Goal: Task Accomplishment & Management: Manage account settings

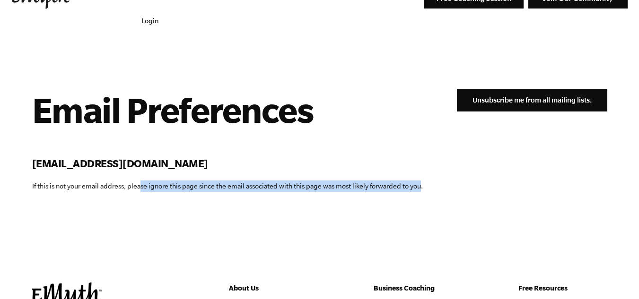
drag, startPoint x: 142, startPoint y: 147, endPoint x: 421, endPoint y: 147, distance: 278.5
click at [421, 147] on form "Email Preferences [EMAIL_ADDRESS][DOMAIN_NAME] If this is not your email addres…" at bounding box center [319, 148] width 575 height 118
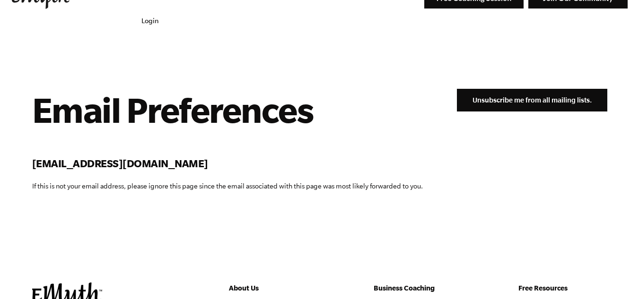
click at [445, 147] on form "Email Preferences [EMAIL_ADDRESS][DOMAIN_NAME] If this is not your email addres…" at bounding box center [319, 148] width 575 height 118
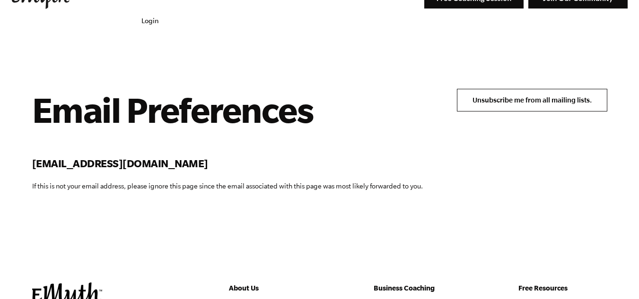
click at [512, 89] on input "Unsubscribe me from all mailing lists." at bounding box center [532, 100] width 150 height 23
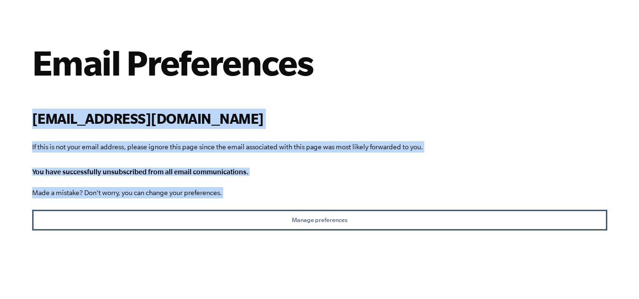
drag, startPoint x: 0, startPoint y: 70, endPoint x: 253, endPoint y: 155, distance: 267.2
click at [253, 155] on main "Loading confirmation Email Preferences has***@exit99.net If this is not your em…" at bounding box center [319, 151] width 639 height 310
click at [256, 187] on p "Made a mistake? Don't worry, you can change your preferences." at bounding box center [319, 192] width 575 height 11
